Goal: Transaction & Acquisition: Book appointment/travel/reservation

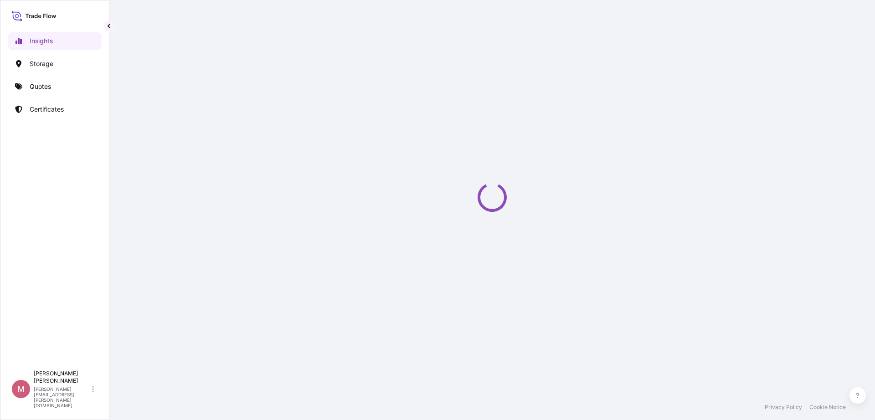
select select "2025"
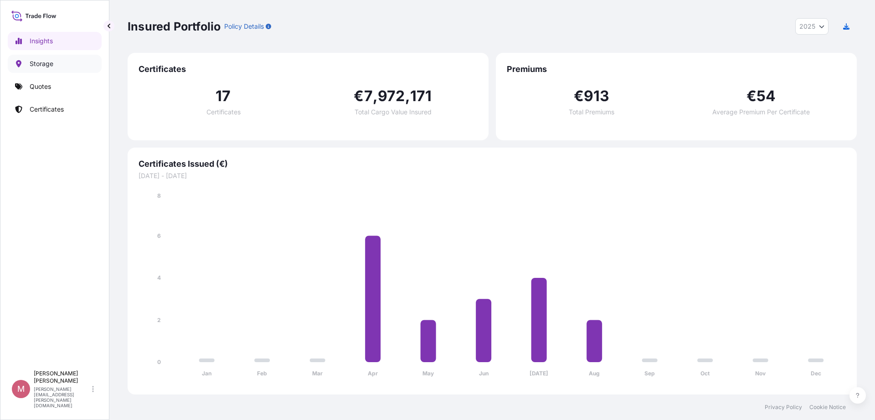
click at [51, 60] on p "Storage" at bounding box center [42, 63] width 24 height 9
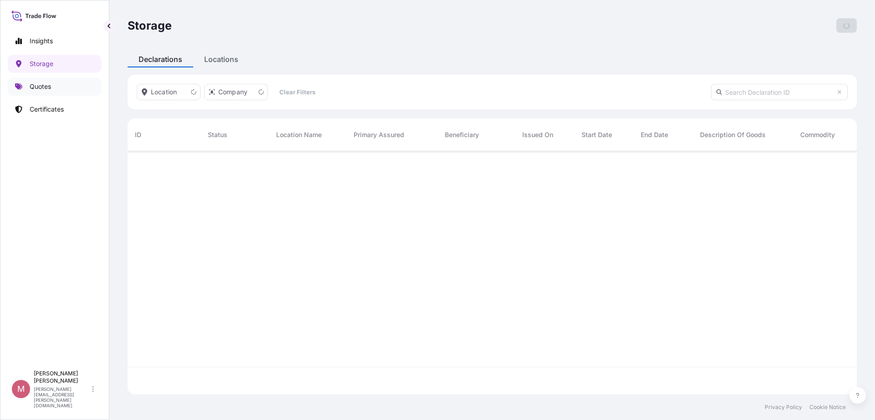
scroll to position [240, 721]
click at [50, 86] on p "Quotes" at bounding box center [40, 86] width 21 height 9
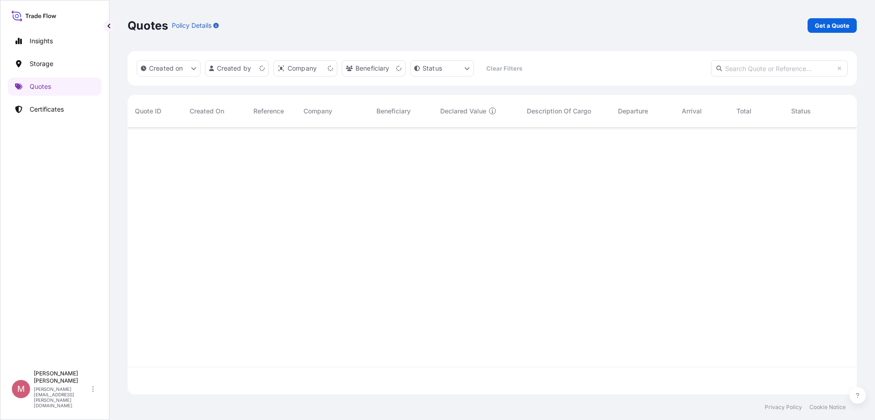
scroll to position [263, 721]
click at [827, 30] on p "Get a Quote" at bounding box center [832, 25] width 35 height 9
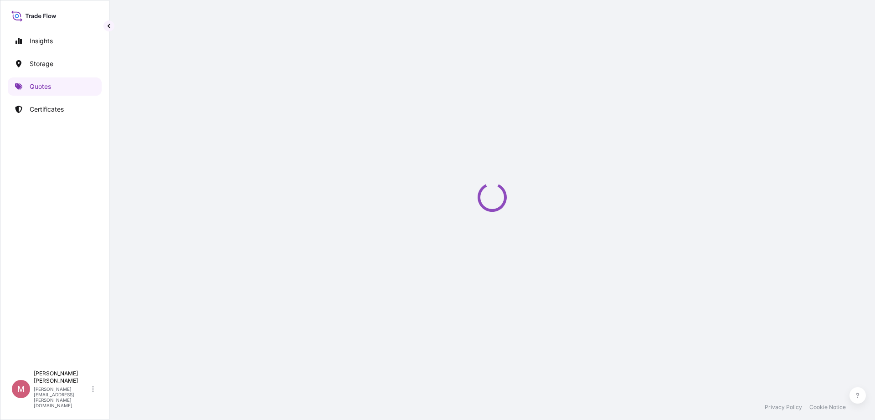
select select "Sea"
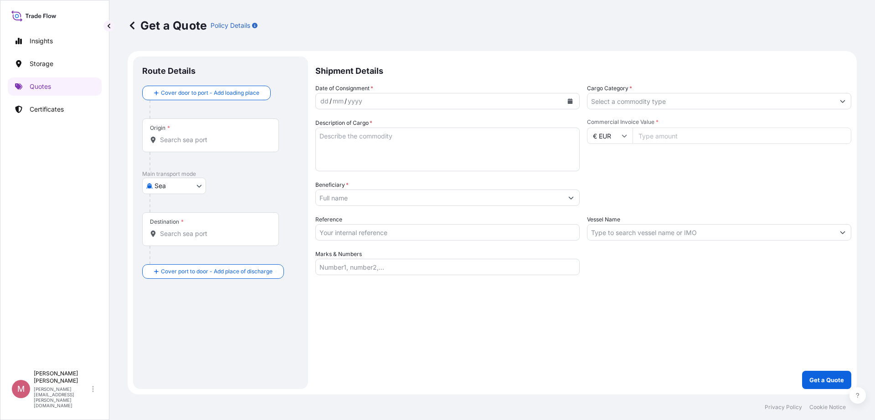
click at [237, 143] on input "Origin *" at bounding box center [214, 139] width 108 height 9
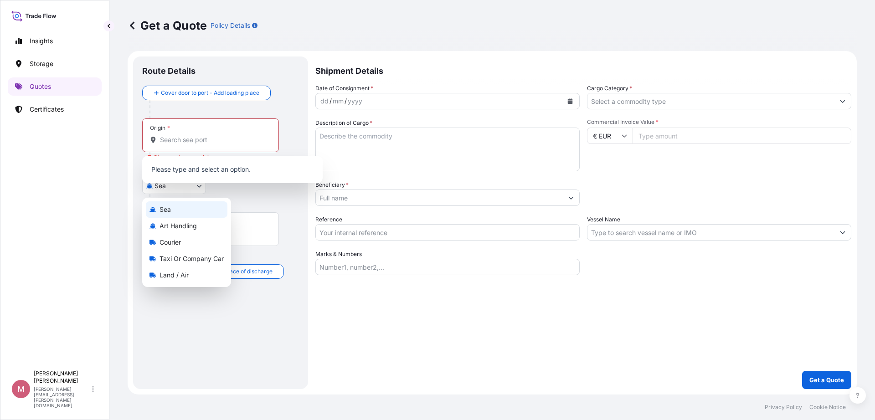
click at [186, 191] on body "0 options available. Insights Storage Quotes Certificates M [PERSON_NAME] [PERS…" at bounding box center [437, 210] width 875 height 420
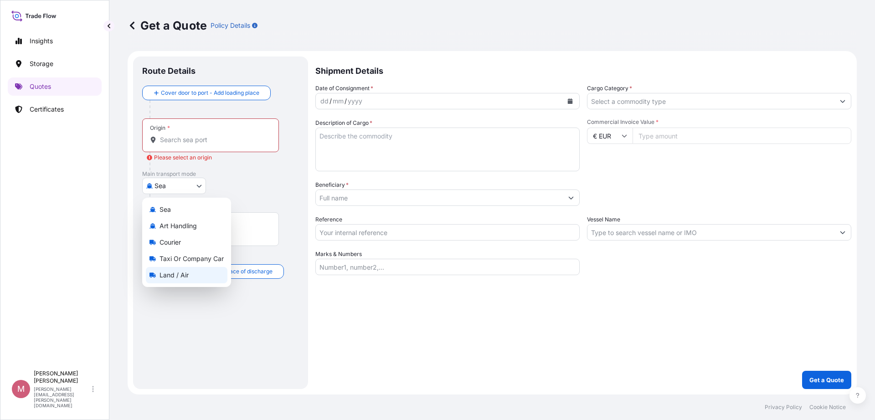
click at [176, 277] on span "Land / Air" at bounding box center [174, 275] width 29 height 9
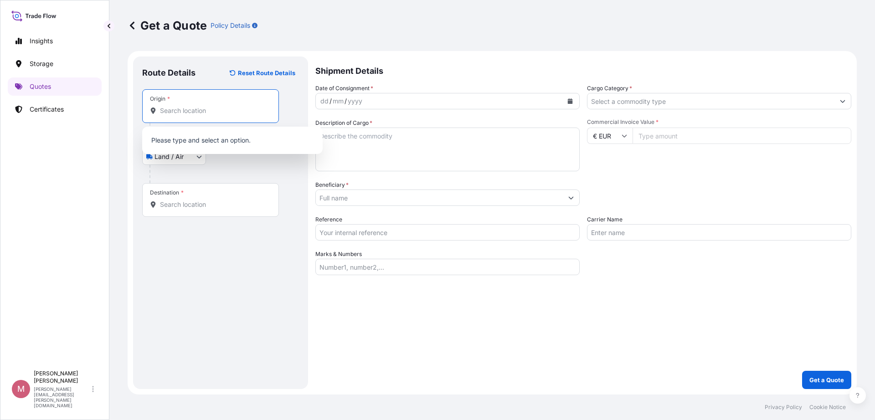
click at [201, 115] on input "Origin *" at bounding box center [214, 110] width 108 height 9
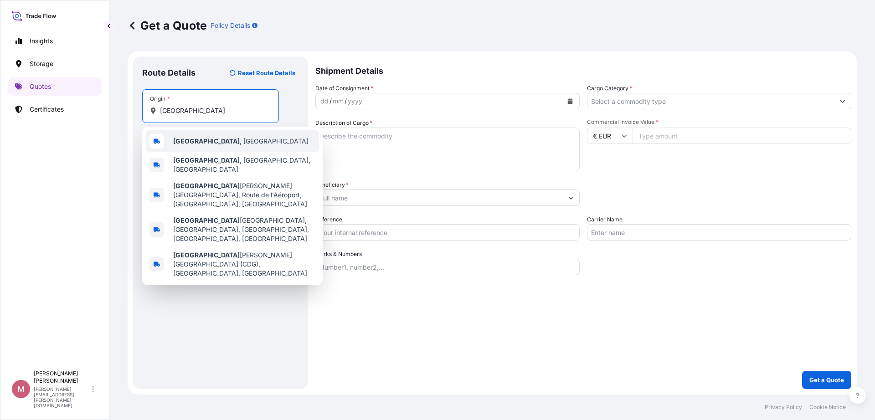
click at [189, 139] on span "[GEOGRAPHIC_DATA] , [GEOGRAPHIC_DATA]" at bounding box center [240, 141] width 135 height 9
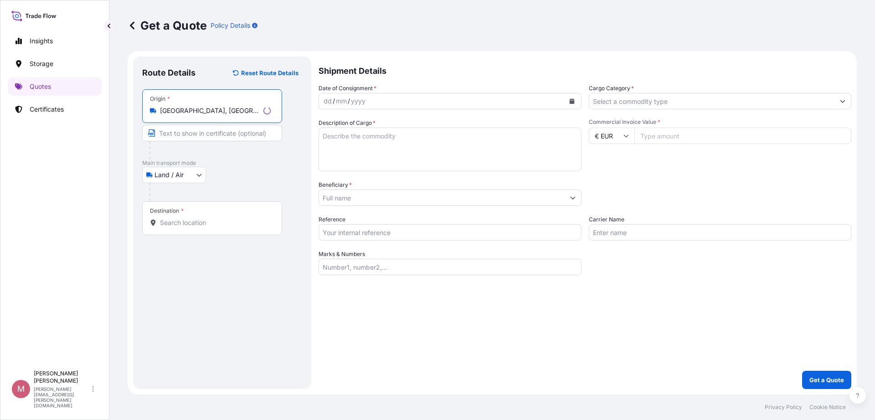
type input "[GEOGRAPHIC_DATA], [GEOGRAPHIC_DATA]"
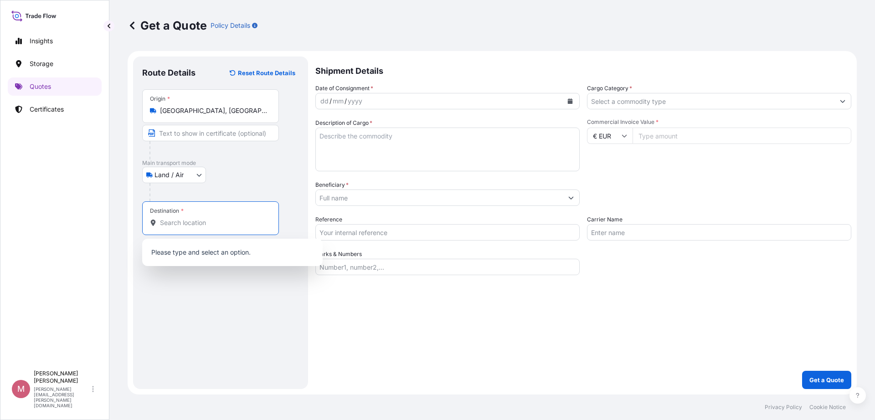
click at [168, 225] on input "Destination *" at bounding box center [214, 222] width 108 height 9
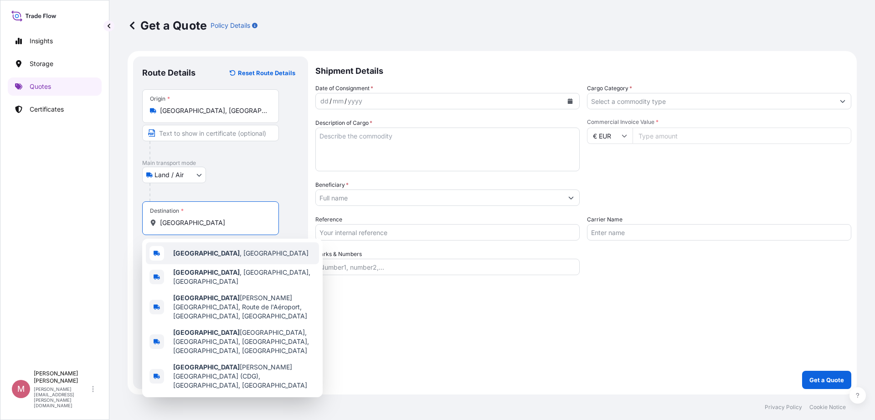
click at [217, 256] on div "[GEOGRAPHIC_DATA] , [GEOGRAPHIC_DATA]" at bounding box center [232, 254] width 173 height 22
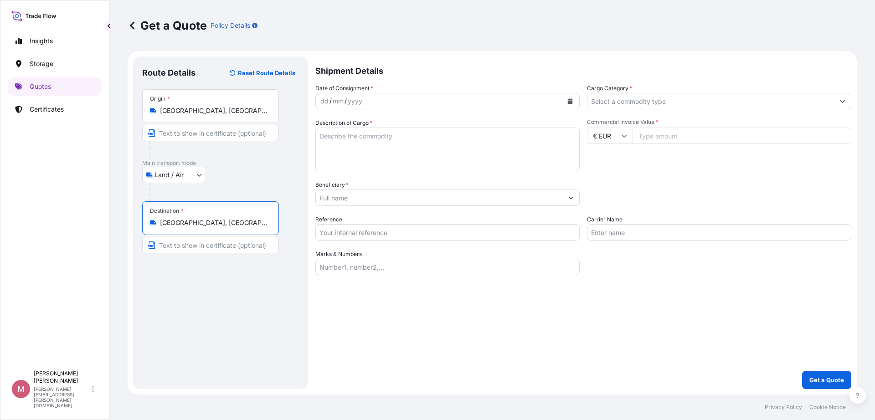
type input "[GEOGRAPHIC_DATA], [GEOGRAPHIC_DATA]"
click at [566, 102] on button "Calendar" at bounding box center [570, 101] width 15 height 15
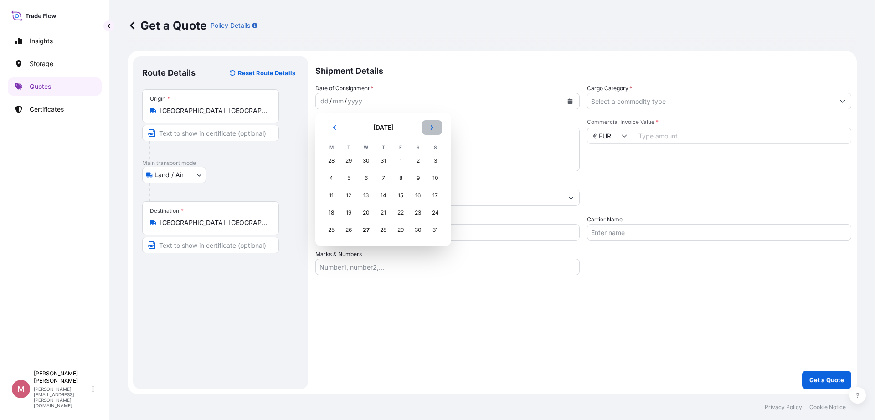
click at [430, 132] on button "Next" at bounding box center [432, 127] width 20 height 15
click at [334, 164] on div "1" at bounding box center [331, 161] width 16 height 16
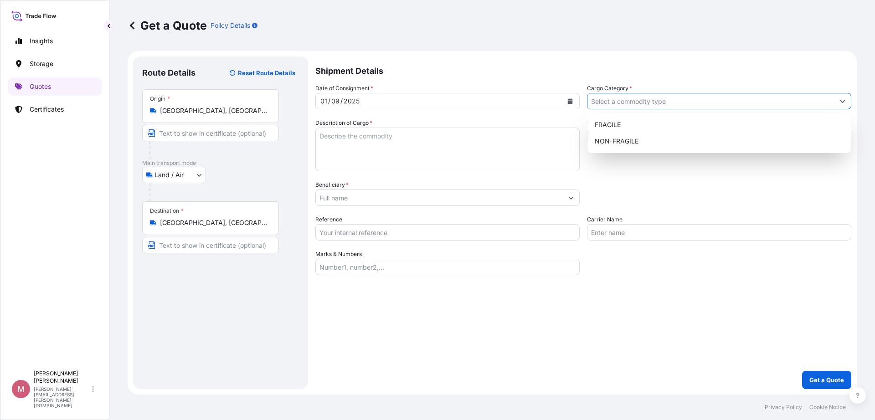
click at [650, 102] on input "Cargo Category *" at bounding box center [711, 101] width 247 height 16
click at [641, 124] on div "FRAGILE" at bounding box center [719, 125] width 256 height 16
type input "FRAGILE"
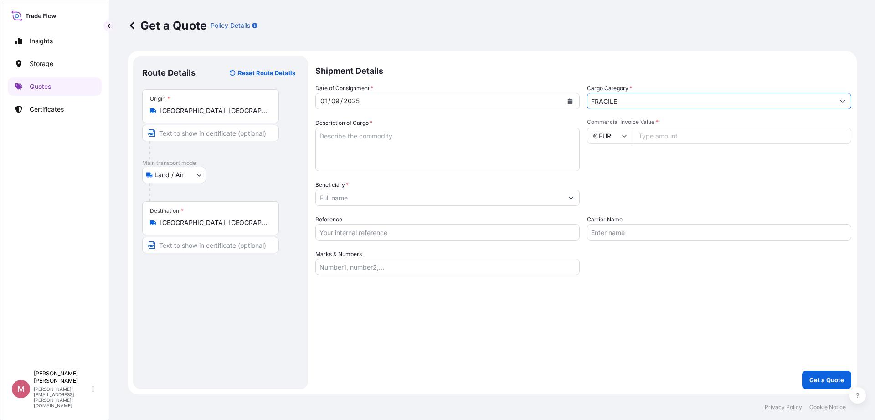
click at [440, 159] on textarea "Description of Cargo *" at bounding box center [447, 150] width 264 height 44
type textarea "2 oeuvres"
drag, startPoint x: 706, startPoint y: 139, endPoint x: 697, endPoint y: 140, distance: 8.7
click at [705, 139] on input "Commercial Invoice Value *" at bounding box center [742, 136] width 219 height 16
type input "200000"
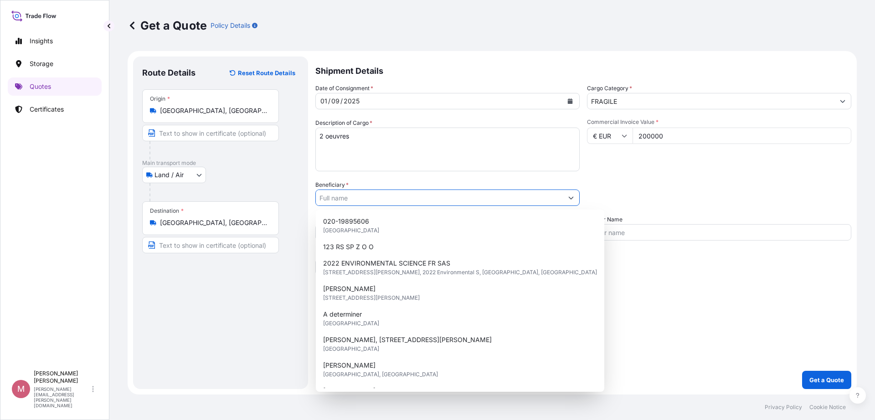
click at [474, 199] on input "Beneficiary *" at bounding box center [439, 198] width 247 height 16
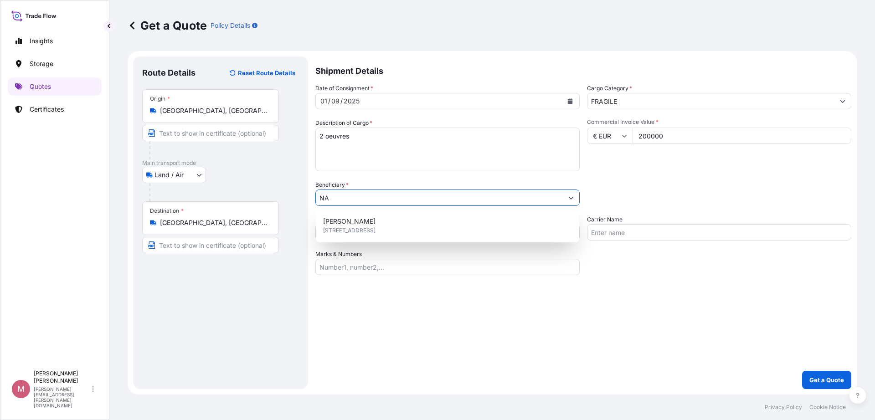
type input "N"
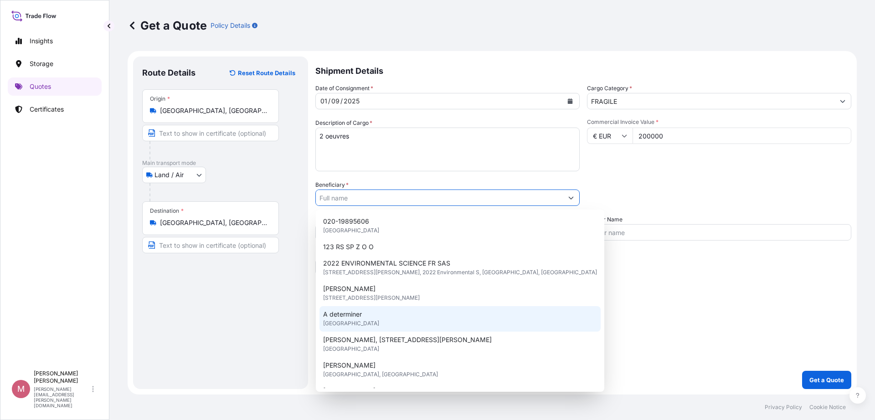
click at [373, 313] on div "A determiner [GEOGRAPHIC_DATA]" at bounding box center [460, 319] width 281 height 26
type input "A determiner"
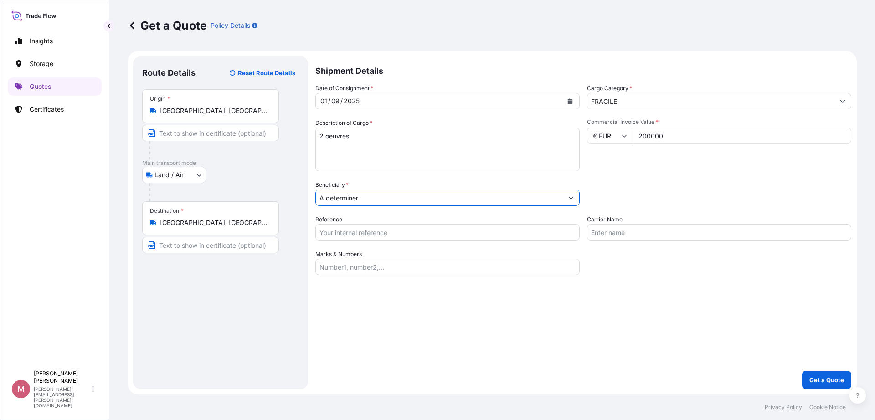
click at [387, 233] on input "Reference" at bounding box center [447, 232] width 264 height 16
click at [836, 377] on p "Get a Quote" at bounding box center [827, 380] width 35 height 9
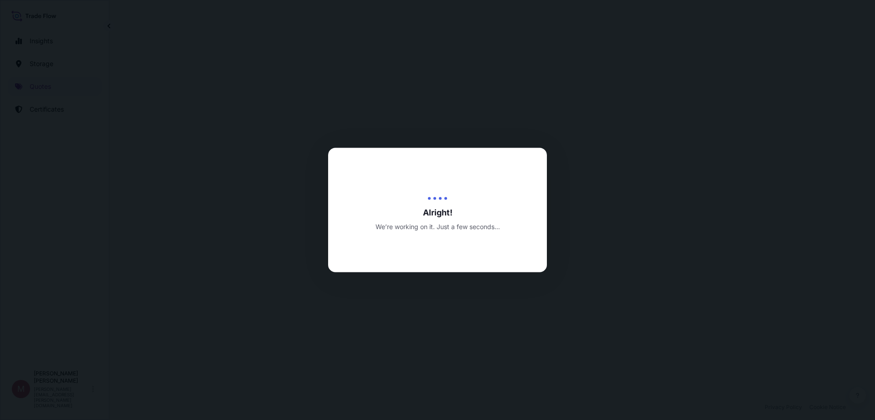
select select "Land / Air"
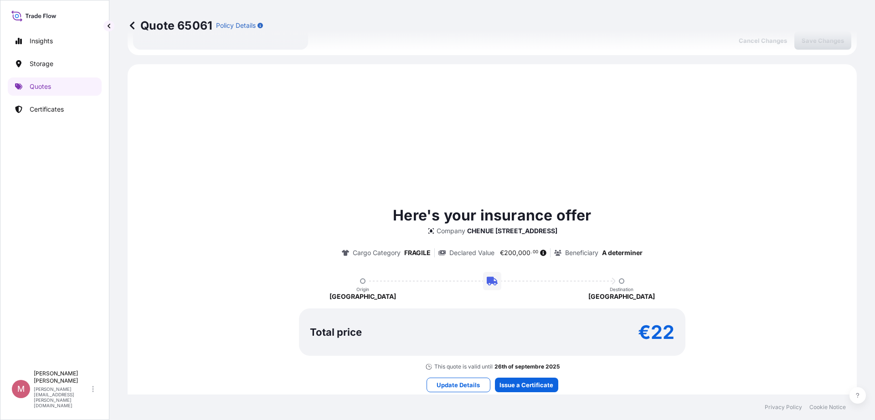
scroll to position [270, 0]
